Goal: Find specific page/section: Find specific page/section

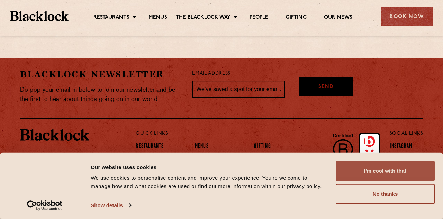
click at [394, 171] on button "I'm cool with that" at bounding box center [385, 171] width 99 height 20
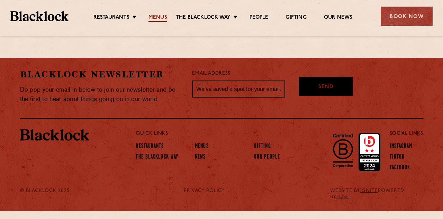
click at [159, 15] on link "Menus" at bounding box center [158, 18] width 19 height 8
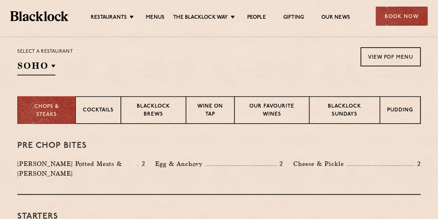
scroll to position [173, 0]
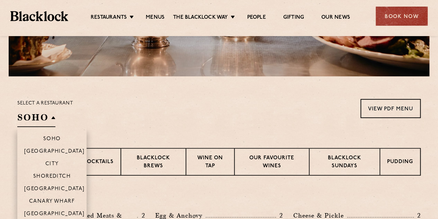
click at [43, 119] on h2 "SOHO" at bounding box center [36, 119] width 38 height 16
click at [50, 201] on p "Canary Wharf" at bounding box center [52, 201] width 46 height 7
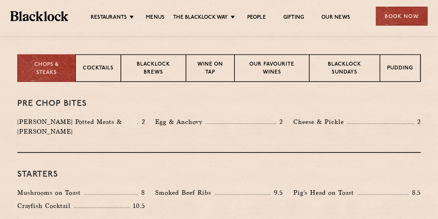
scroll to position [277, 0]
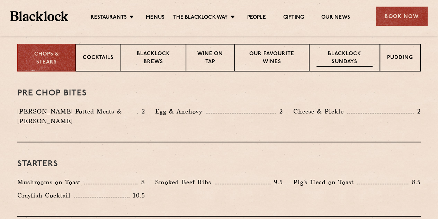
click at [346, 55] on p "Blacklock Sundays" at bounding box center [345, 58] width 56 height 16
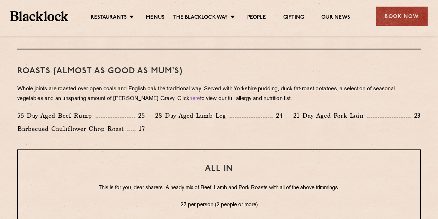
scroll to position [520, 0]
